Goal: Task Accomplishment & Management: Manage account settings

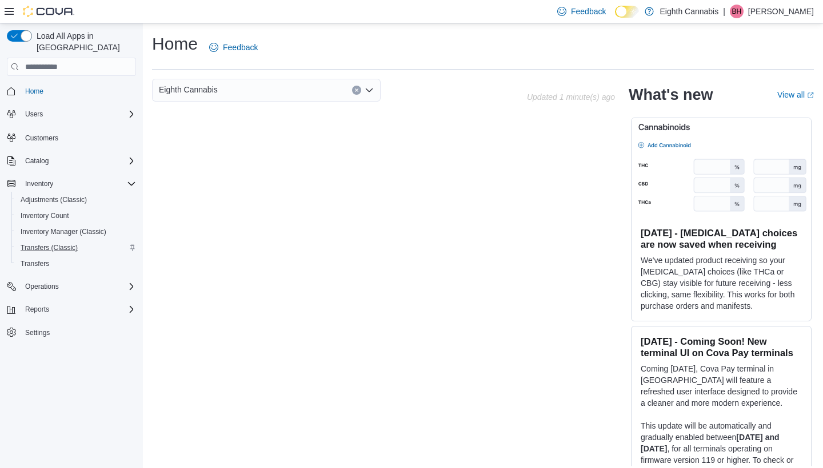
click at [50, 243] on span "Transfers (Classic)" at bounding box center [49, 247] width 57 height 9
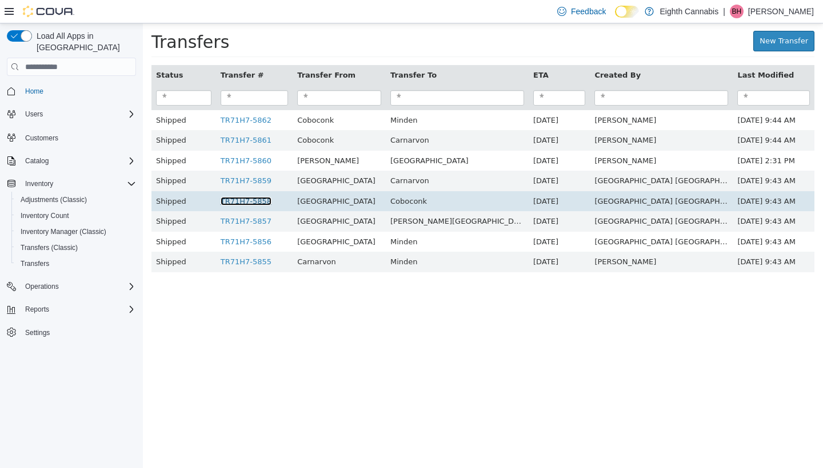
click at [271, 198] on link "TR71H7-5858" at bounding box center [246, 201] width 51 height 9
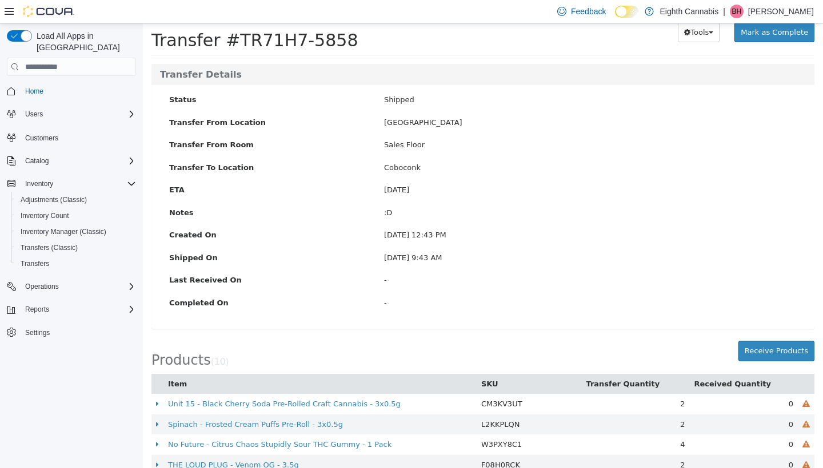
scroll to position [36, 0]
click at [768, 352] on button "Receive Products" at bounding box center [776, 352] width 76 height 21
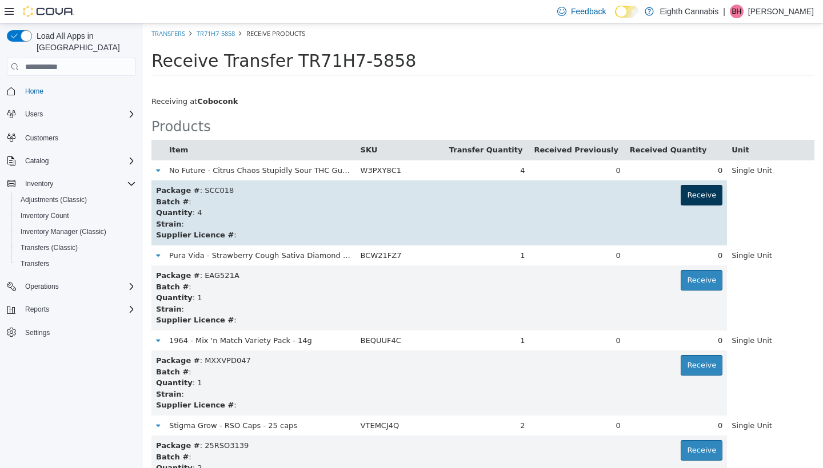
click at [683, 194] on button "Receive" at bounding box center [701, 195] width 42 height 21
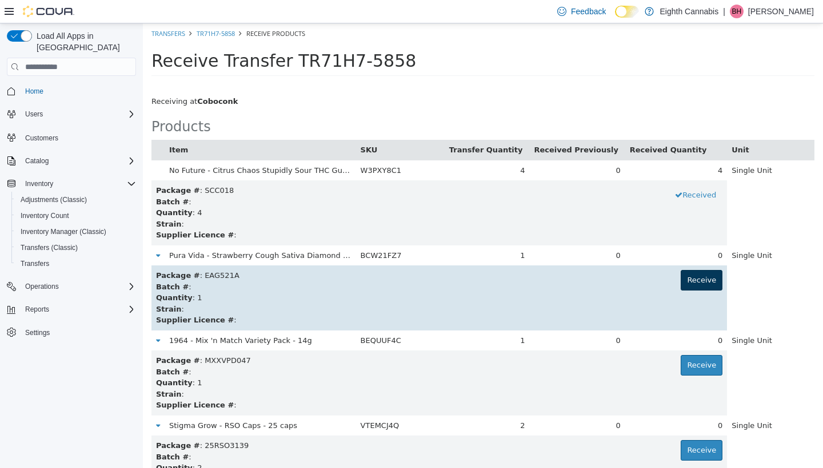
click at [696, 276] on button "Receive" at bounding box center [701, 280] width 42 height 21
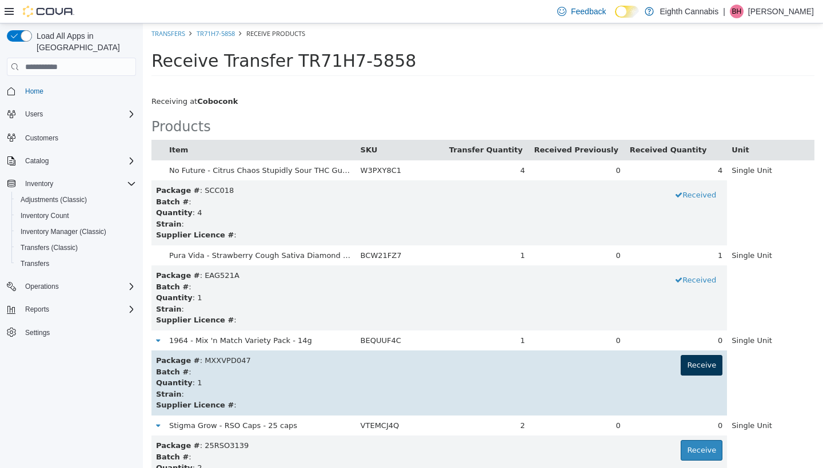
click at [696, 366] on button "Receive" at bounding box center [701, 365] width 42 height 21
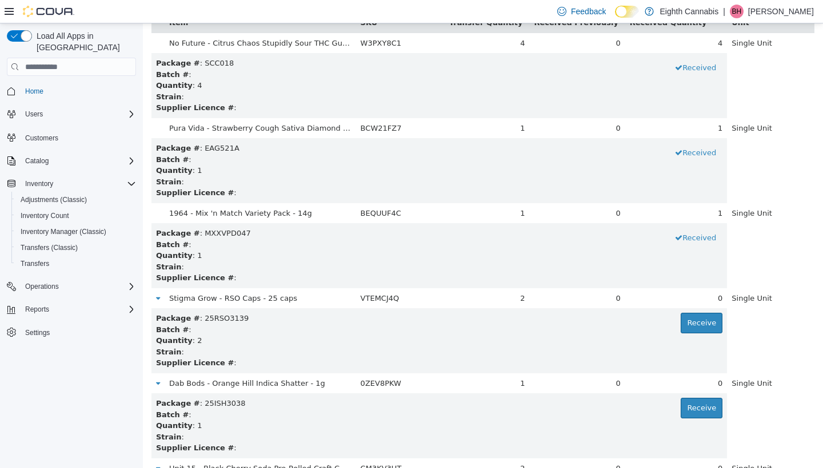
scroll to position [127, 0]
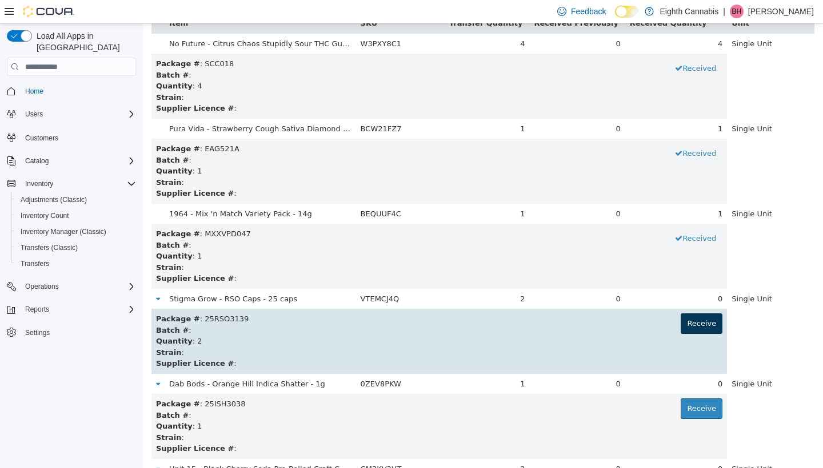
click at [696, 319] on button "Receive" at bounding box center [701, 324] width 42 height 21
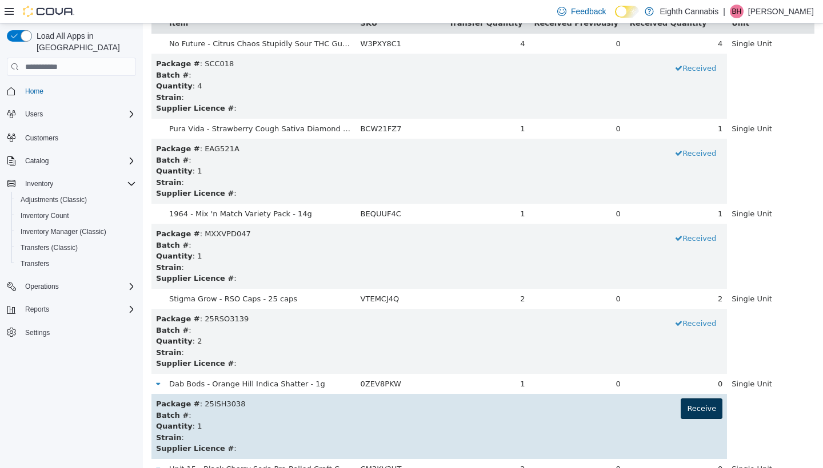
click at [696, 404] on button "Receive" at bounding box center [701, 409] width 42 height 21
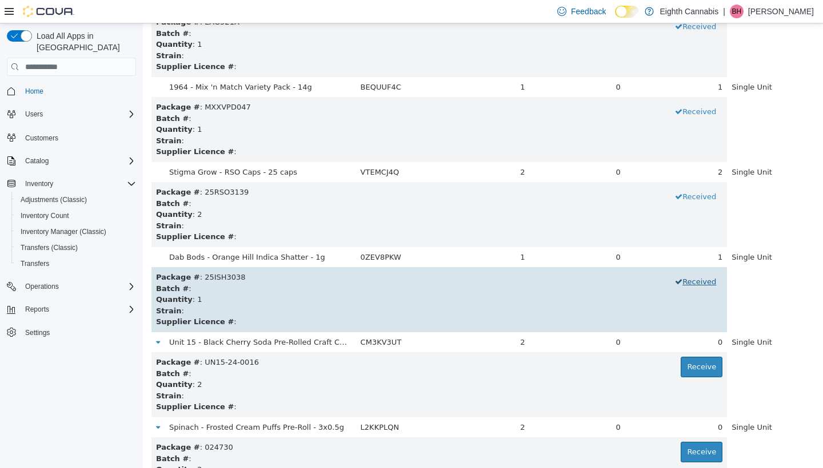
scroll to position [267, 0]
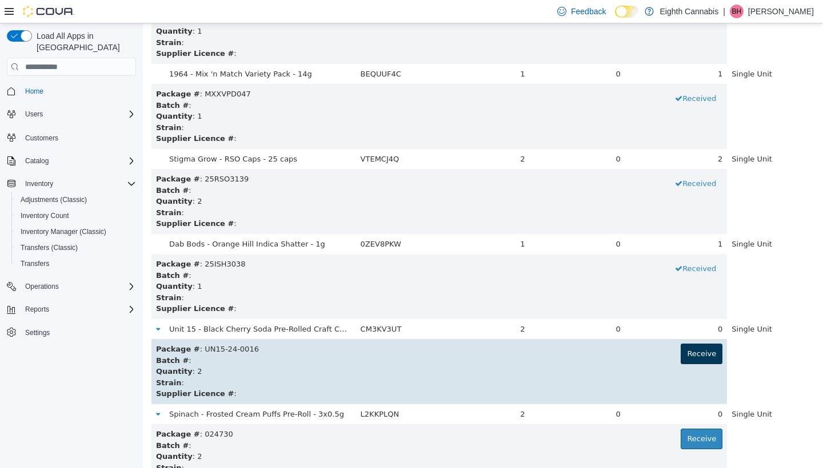
click at [697, 344] on button "Receive" at bounding box center [701, 354] width 42 height 21
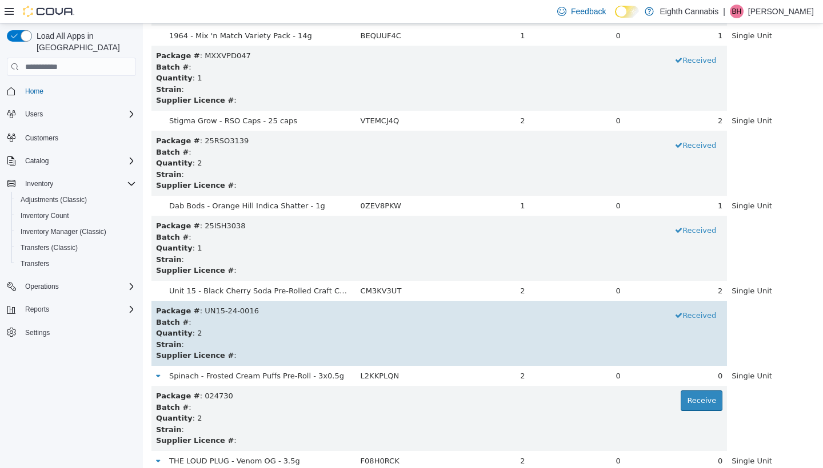
scroll to position [309, 0]
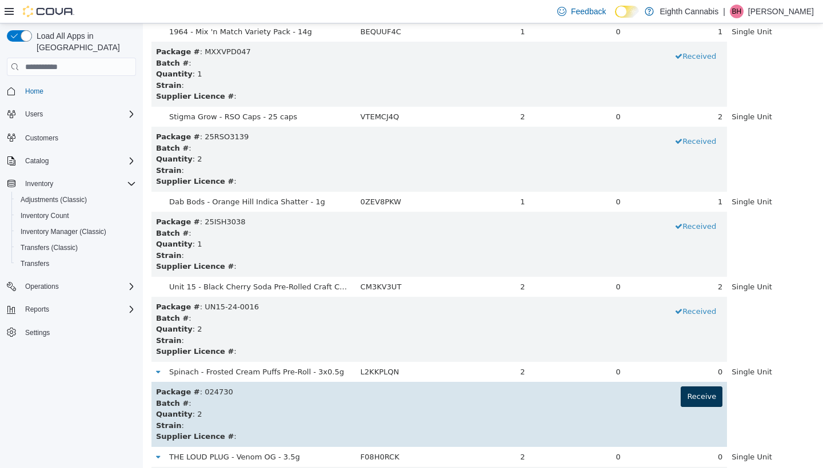
click at [699, 387] on button "Receive" at bounding box center [701, 397] width 42 height 21
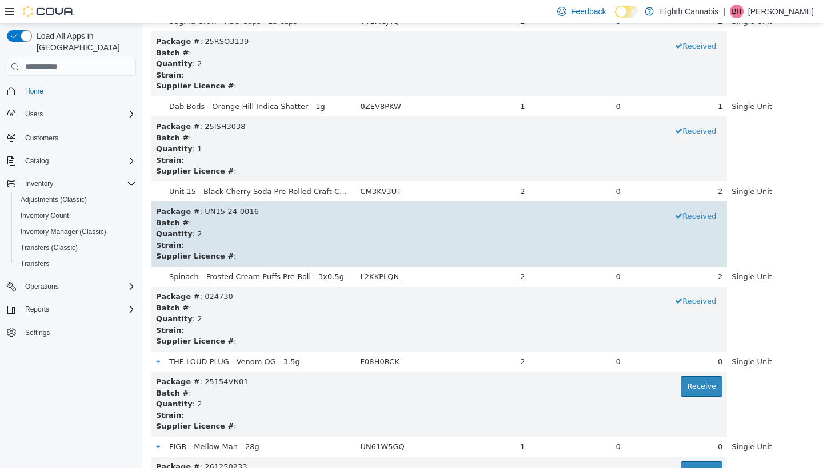
scroll to position [410, 0]
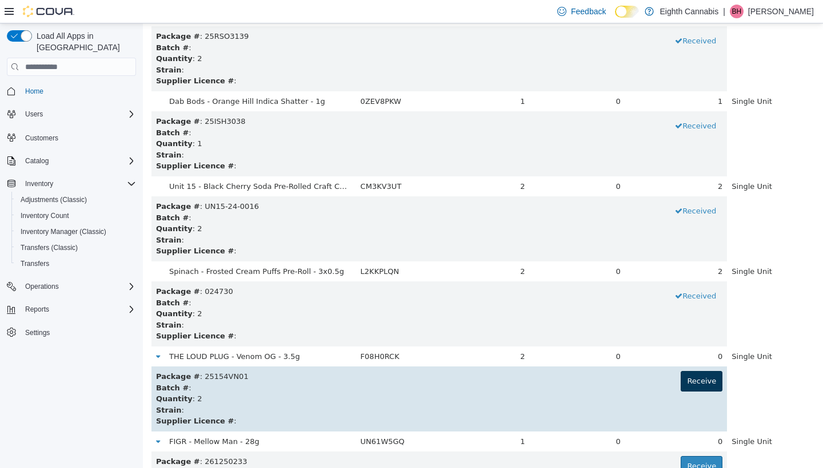
click at [686, 371] on button "Receive" at bounding box center [701, 381] width 42 height 21
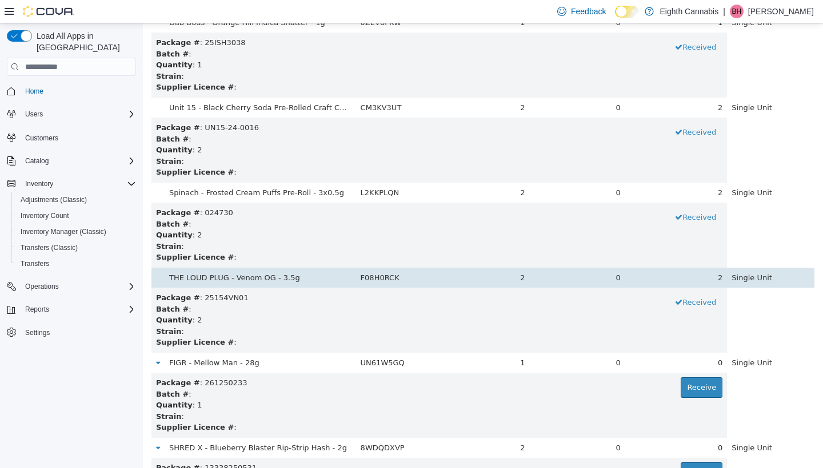
scroll to position [500, 0]
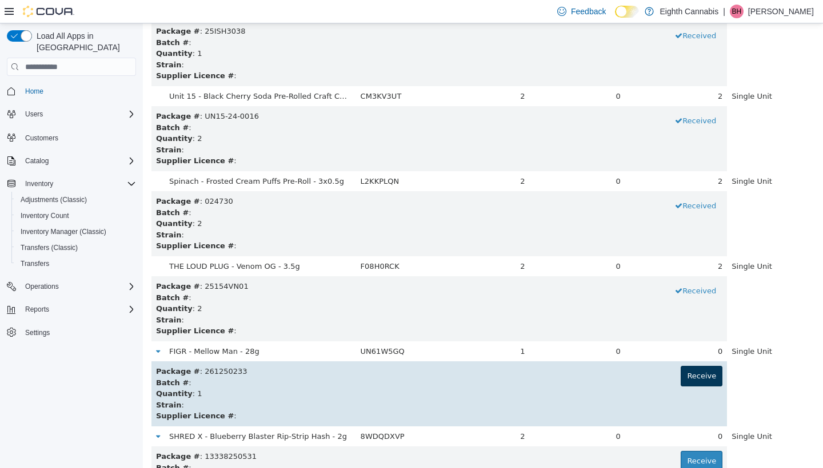
click at [692, 366] on button "Receive" at bounding box center [701, 376] width 42 height 21
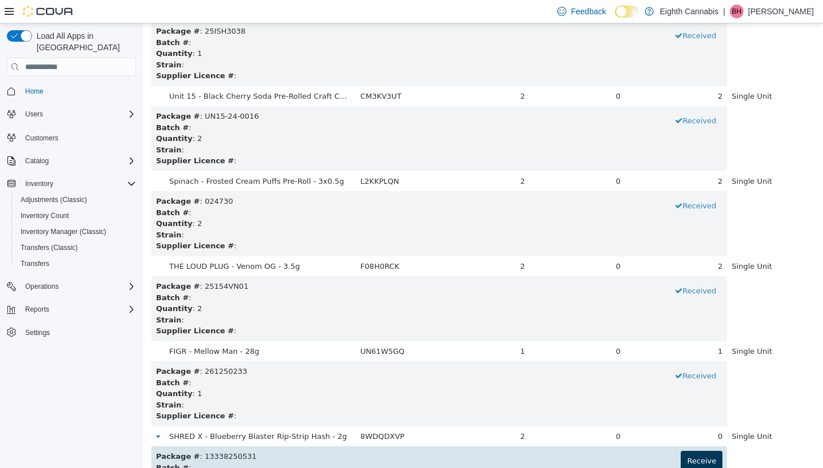
click at [692, 451] on button "Receive" at bounding box center [701, 461] width 42 height 21
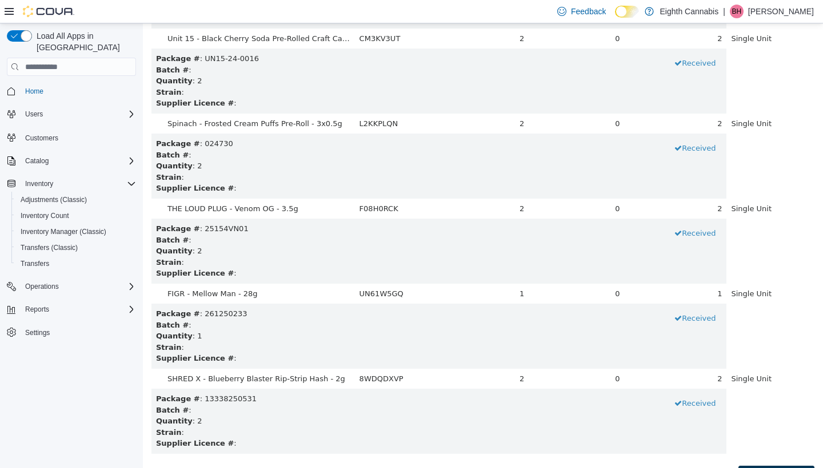
scroll to position [557, 0]
click at [762, 467] on button "Receive Products" at bounding box center [776, 477] width 76 height 21
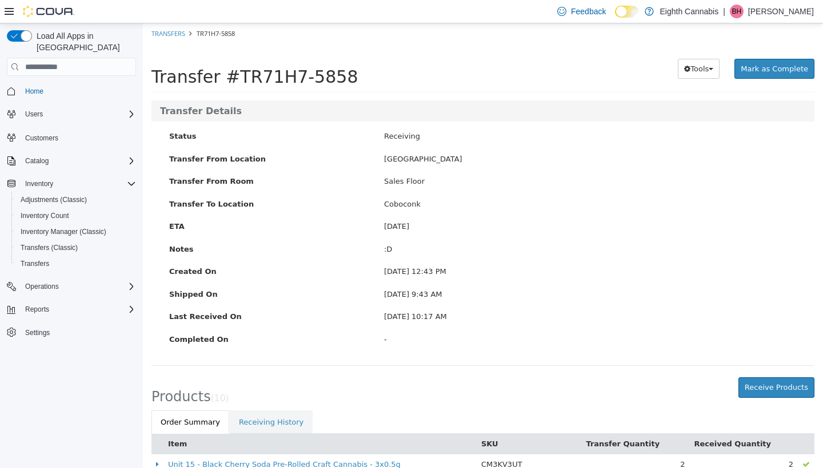
scroll to position [0, 0]
click at [755, 66] on span "Mark as Complete" at bounding box center [773, 69] width 67 height 9
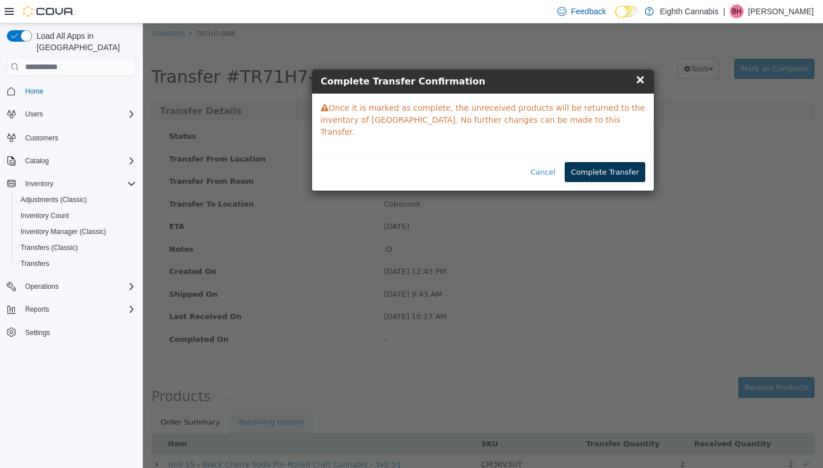
click at [615, 162] on button "Complete Transfer" at bounding box center [604, 172] width 81 height 21
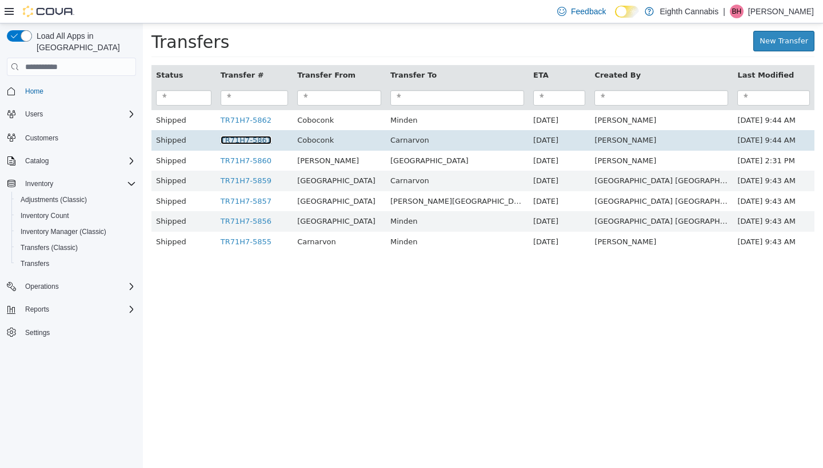
click at [271, 139] on link "TR71H7-5861" at bounding box center [246, 140] width 51 height 9
